Goal: Transaction & Acquisition: Purchase product/service

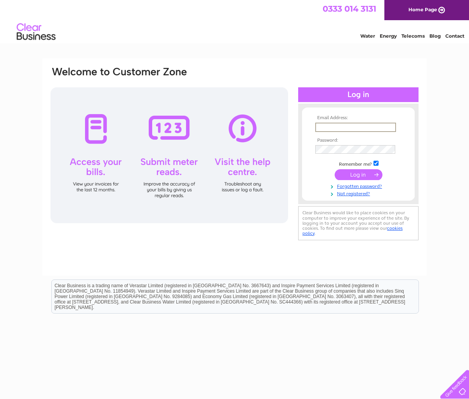
type input "bookings@giffordhouseedinburgh.com"
click at [373, 176] on input "submit" at bounding box center [359, 174] width 48 height 11
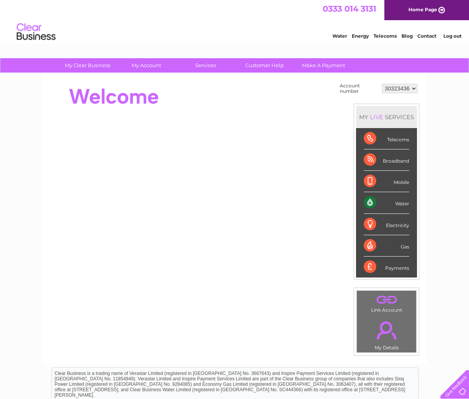
click at [404, 204] on div "Water" at bounding box center [386, 202] width 45 height 21
click at [373, 203] on div "Water" at bounding box center [386, 202] width 45 height 21
click at [399, 222] on div "Electricity" at bounding box center [386, 224] width 45 height 21
click at [368, 199] on div "Water" at bounding box center [386, 202] width 45 height 21
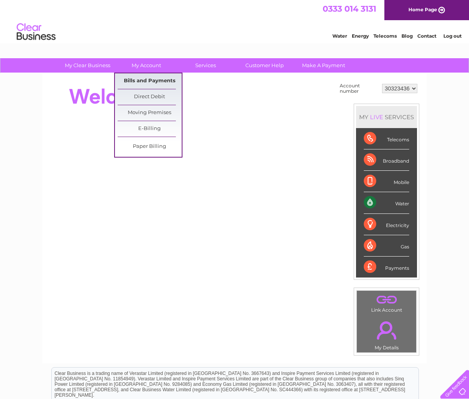
click at [143, 80] on link "Bills and Payments" at bounding box center [150, 81] width 64 height 16
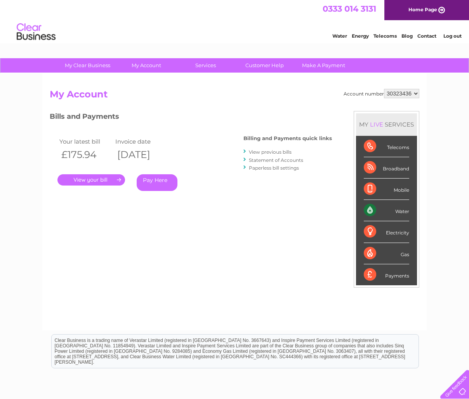
click at [156, 181] on link "Pay Here" at bounding box center [157, 182] width 41 height 17
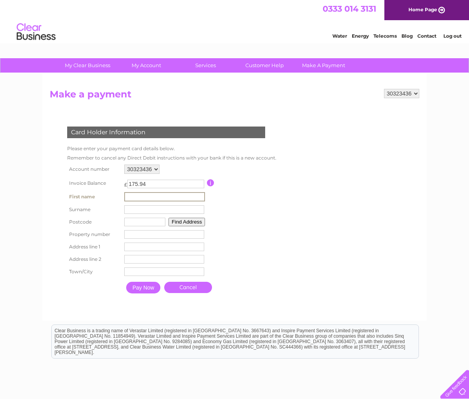
click at [141, 195] on input "text" at bounding box center [164, 196] width 81 height 9
type input "nok yin"
type input "lee-boyd"
type input "eh25 9re"
click at [195, 220] on button "Find Address" at bounding box center [185, 221] width 37 height 9
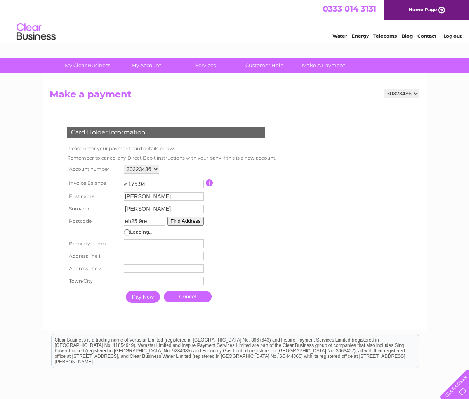
click at [164, 242] on input "number" at bounding box center [164, 244] width 80 height 9
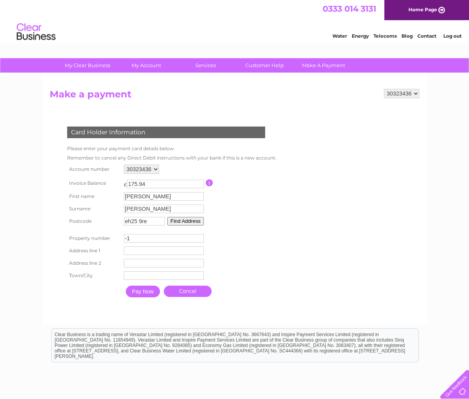
click at [199, 241] on input "-1" at bounding box center [164, 238] width 80 height 9
type input "0"
click at [199, 239] on input "0" at bounding box center [164, 238] width 80 height 9
click at [179, 239] on input "0" at bounding box center [164, 238] width 80 height 9
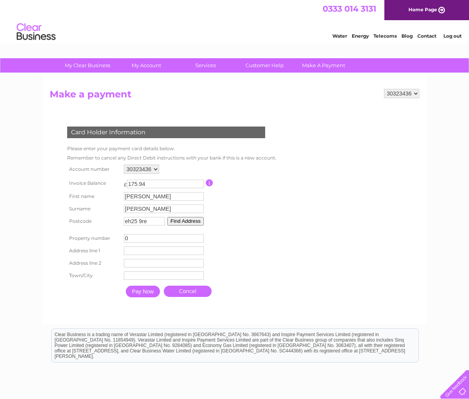
click at [179, 239] on input "0" at bounding box center [164, 238] width 80 height 9
click at [143, 254] on input "text" at bounding box center [164, 251] width 80 height 9
type input "Yard J"
click at [135, 278] on input "text" at bounding box center [164, 276] width 80 height 9
type input "Roslin"
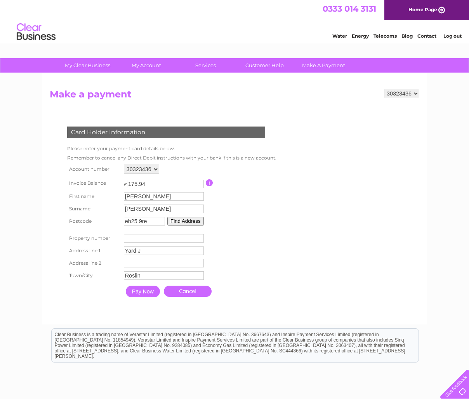
click at [141, 298] on input "Pay Now" at bounding box center [143, 292] width 34 height 12
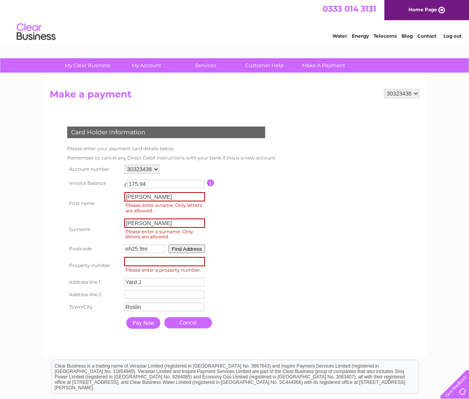
click at [136, 199] on input "nok yin" at bounding box center [164, 196] width 81 height 9
type input "nokyin"
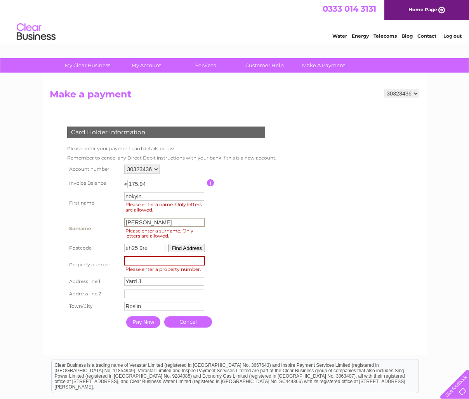
click at [136, 221] on input "lee-boyd" at bounding box center [164, 222] width 81 height 9
type input "lee boyd"
click at [152, 260] on input "number" at bounding box center [164, 260] width 81 height 9
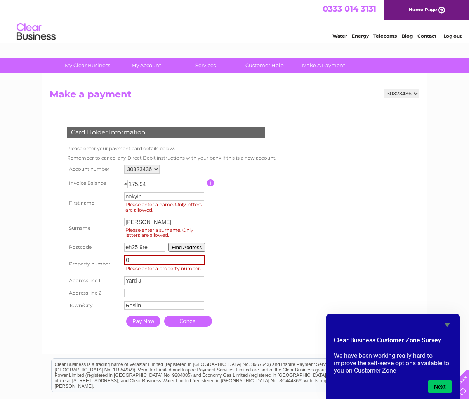
type input "0"
drag, startPoint x: 273, startPoint y: 277, endPoint x: 199, endPoint y: 302, distance: 78.4
click at [272, 277] on table "Account number 30323436 Invoice Balance £ 175.94 First name nokyin Surname" at bounding box center [171, 247] width 212 height 169
click at [153, 319] on input "Pay Now" at bounding box center [143, 321] width 34 height 12
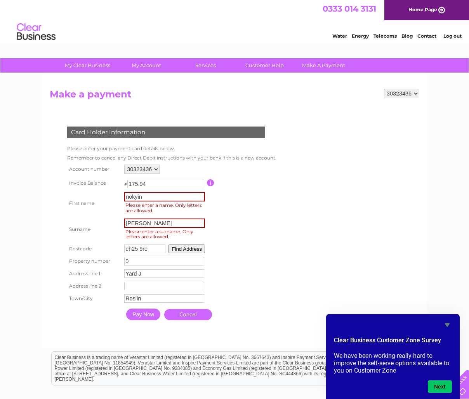
click at [141, 312] on input "Pay Now" at bounding box center [143, 315] width 34 height 12
click at [136, 223] on input "lee boyd" at bounding box center [164, 223] width 81 height 9
type input "leeboyd"
click at [137, 317] on input "Pay Now" at bounding box center [143, 314] width 34 height 12
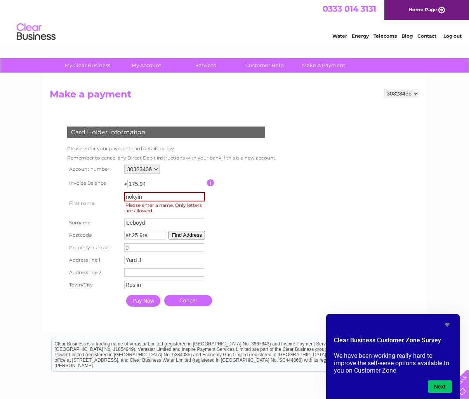
click at [146, 201] on input "nokyin" at bounding box center [164, 196] width 81 height 9
type input "nokyin"
click at [143, 302] on input "Pay Now" at bounding box center [143, 301] width 34 height 12
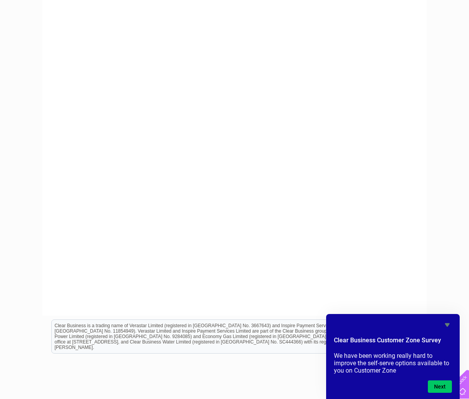
scroll to position [209, 0]
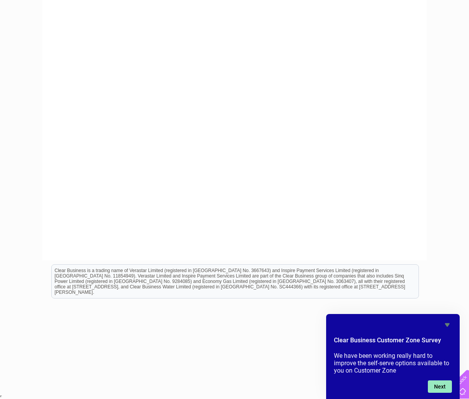
click at [444, 385] on button "Next" at bounding box center [440, 387] width 24 height 12
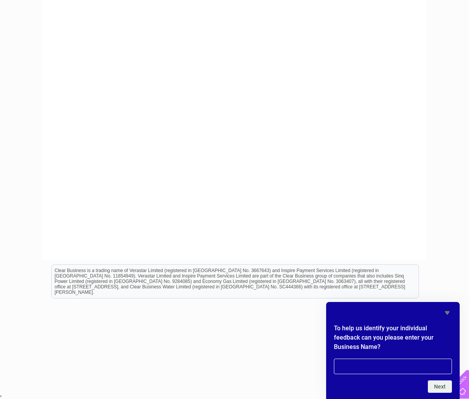
click at [445, 311] on icon "Hide survey" at bounding box center [447, 313] width 9 height 9
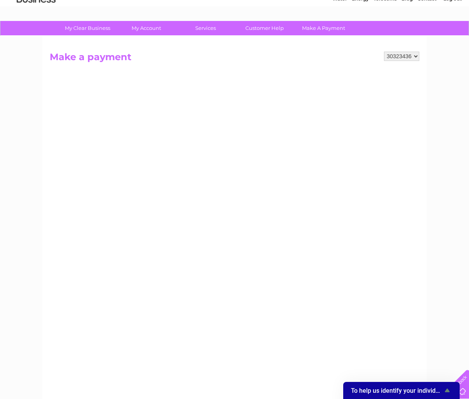
scroll to position [0, 0]
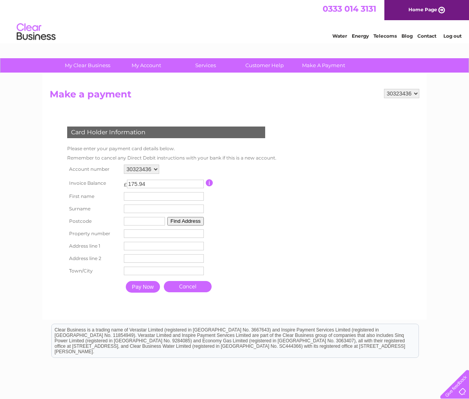
click at [162, 196] on input "text" at bounding box center [164, 196] width 80 height 9
type input "nokyin"
type input "leeboyd"
type input "eh25 9re"
type input "0"
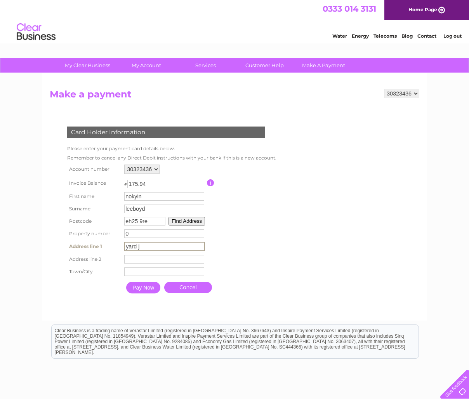
type input "yard j"
type input "roslin"
click at [142, 290] on input "Pay Now" at bounding box center [143, 287] width 34 height 12
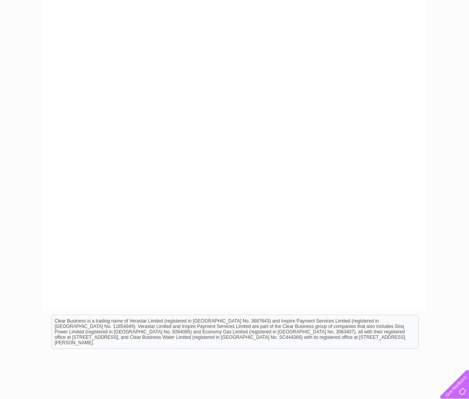
scroll to position [66, 0]
